Goal: Information Seeking & Learning: Find specific fact

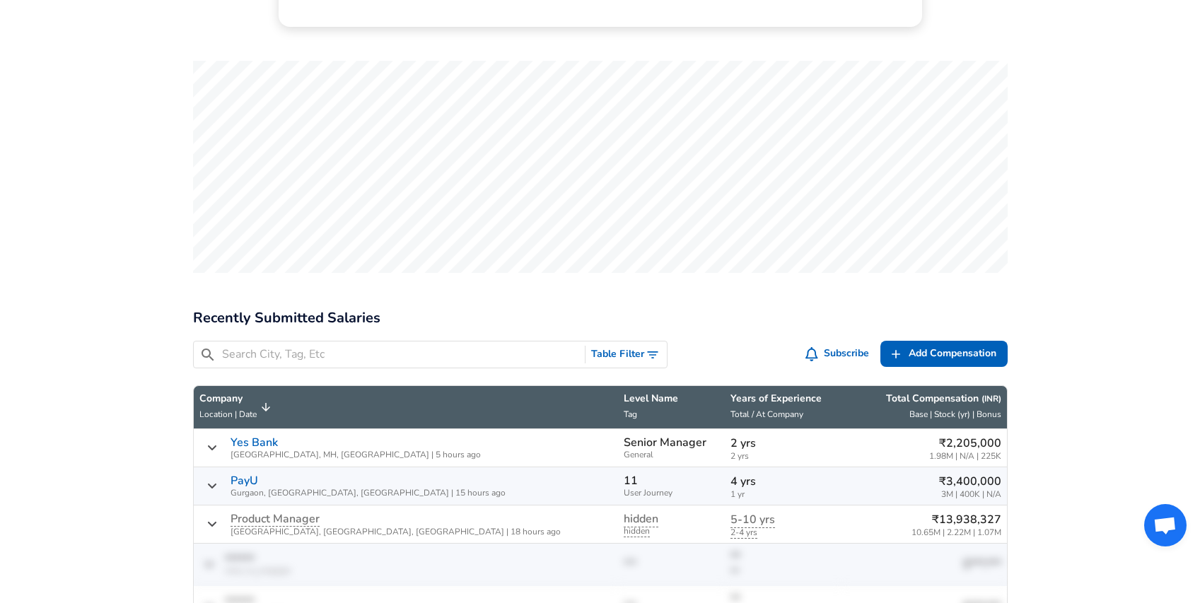
scroll to position [391, 0]
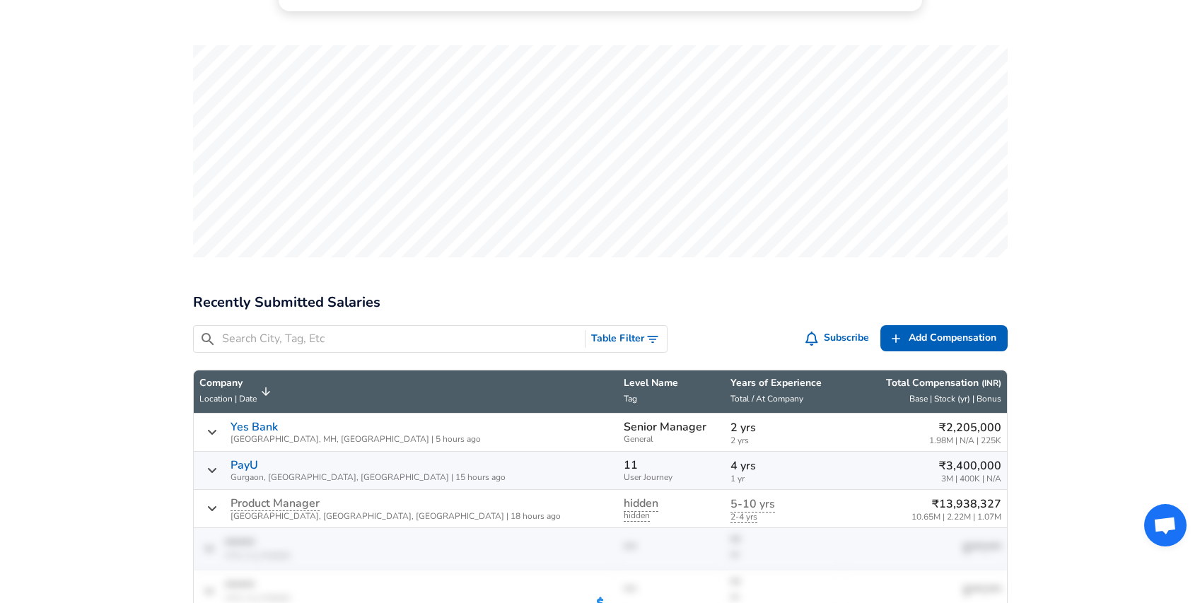
click at [417, 338] on input "Search City, Tag, Etc" at bounding box center [401, 339] width 358 height 18
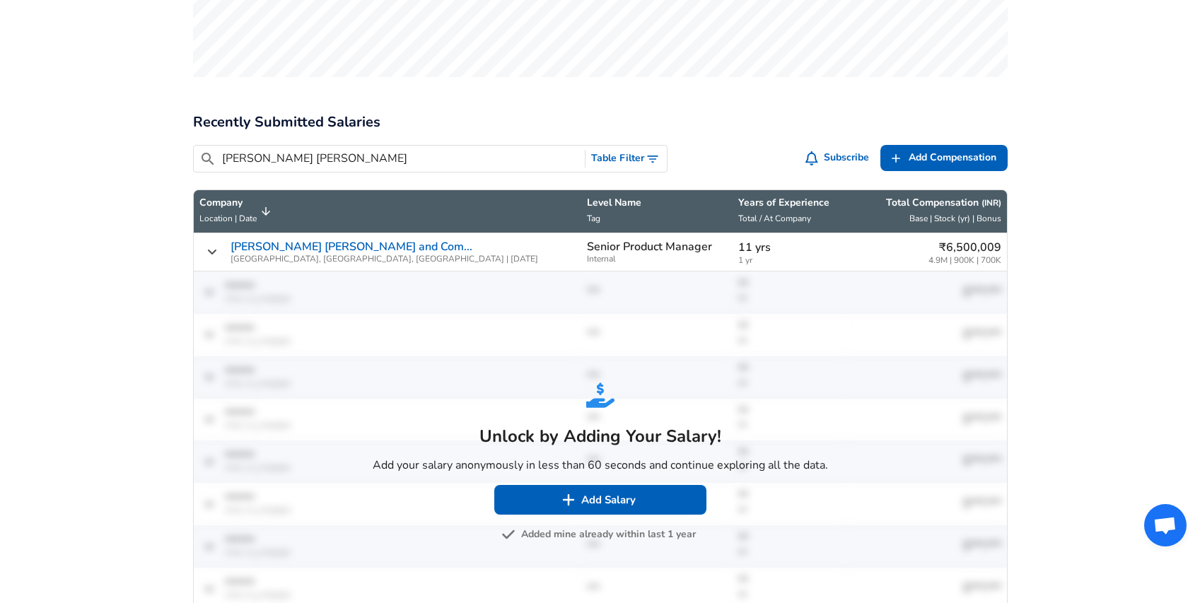
scroll to position [588, 0]
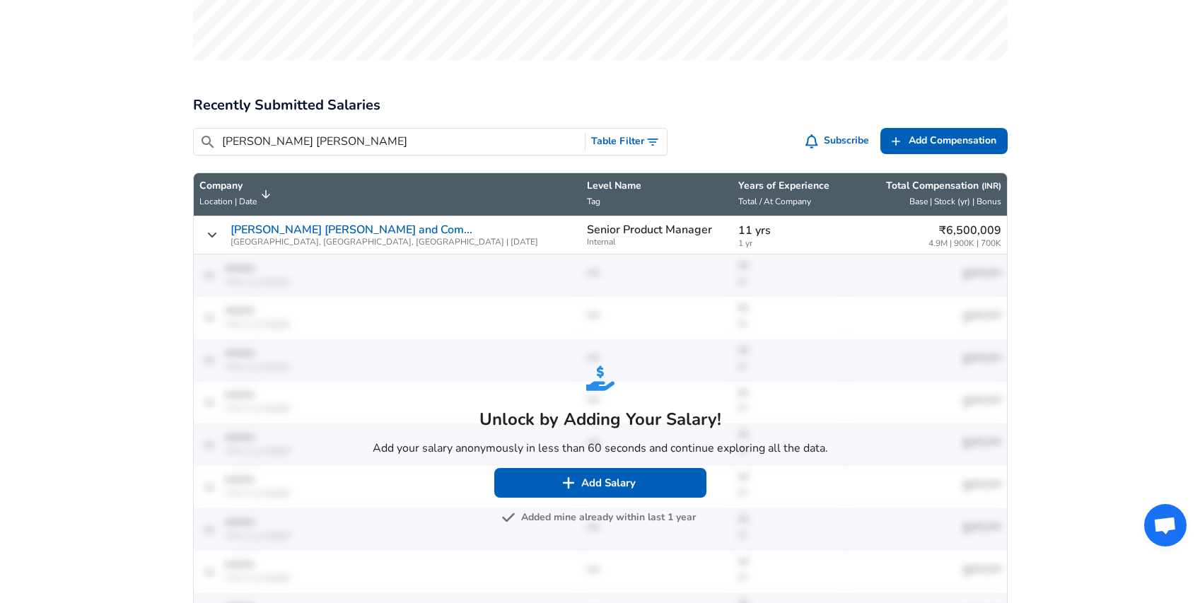
type input "[PERSON_NAME] [PERSON_NAME]"
click at [640, 518] on button "Added mine already within last 1 year" at bounding box center [600, 518] width 192 height 18
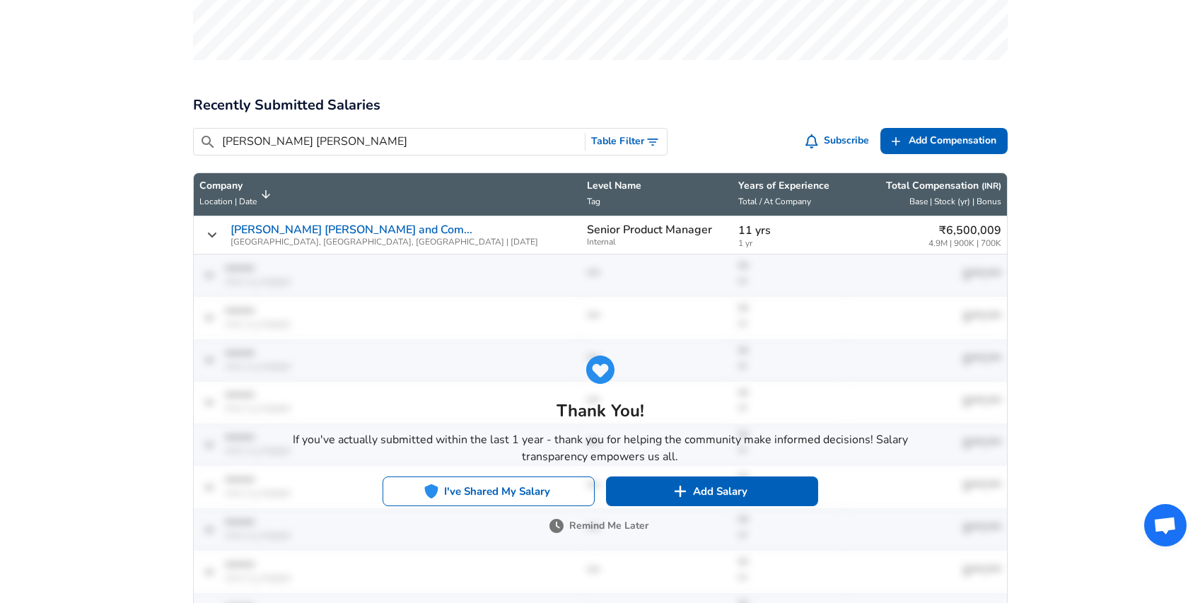
click at [558, 490] on button "I've Shared My Salary" at bounding box center [489, 492] width 212 height 30
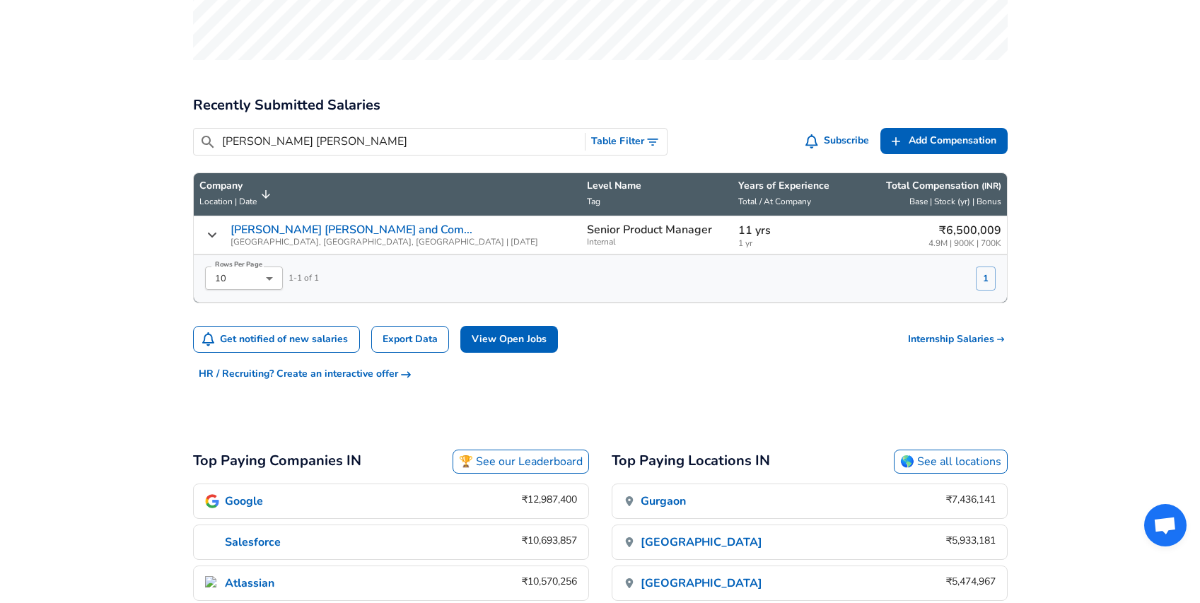
scroll to position [588, 0]
click at [398, 224] on div "[PERSON_NAME] [PERSON_NAME] and Com... [GEOGRAPHIC_DATA], [GEOGRAPHIC_DATA], [G…" at bounding box center [387, 235] width 376 height 23
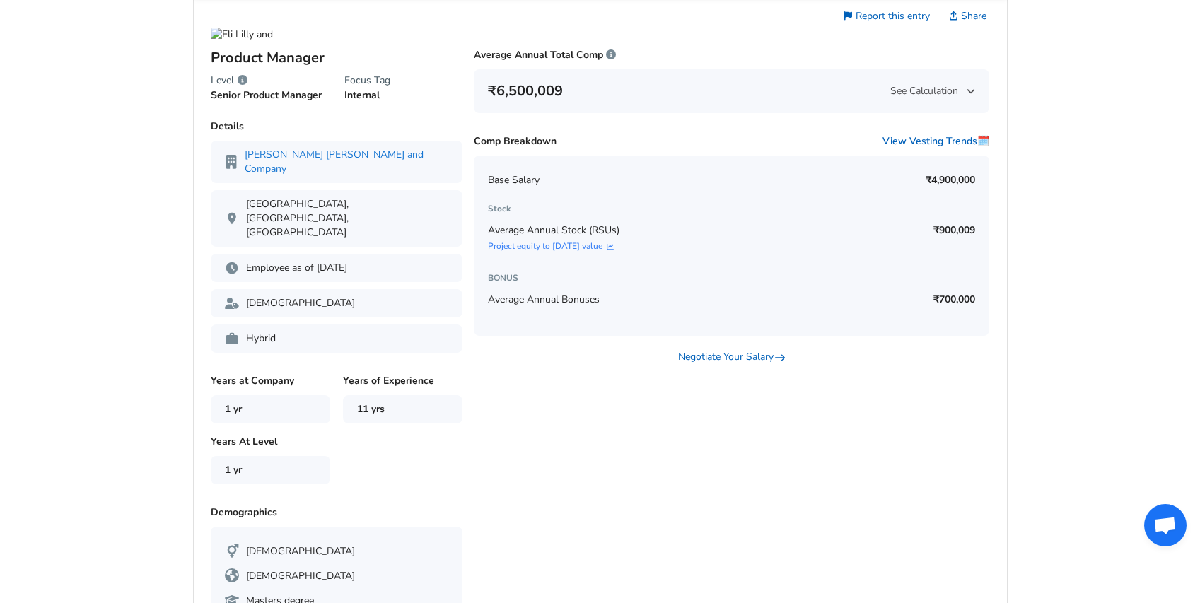
scroll to position [846, 0]
click at [966, 95] on span "See Calculation" at bounding box center [933, 93] width 85 height 14
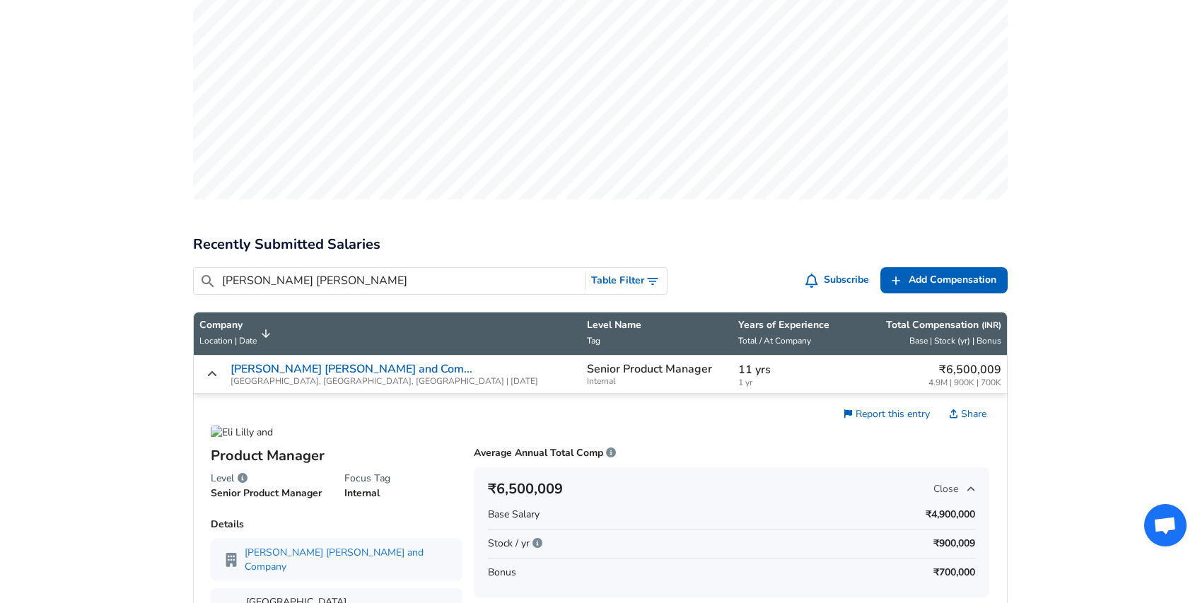
scroll to position [0, 0]
